Goal: Navigation & Orientation: Find specific page/section

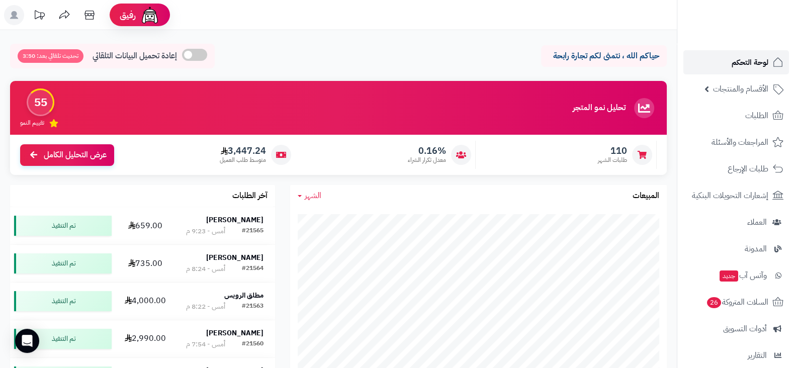
click at [742, 64] on span "لوحة التحكم" at bounding box center [750, 62] width 37 height 14
click at [729, 67] on link "لوحة التحكم" at bounding box center [736, 62] width 106 height 24
click at [695, 51] on link "لوحة التحكم" at bounding box center [736, 62] width 106 height 24
click at [721, 52] on link "لوحة التحكم" at bounding box center [736, 62] width 106 height 24
